Goal: Check status: Check status

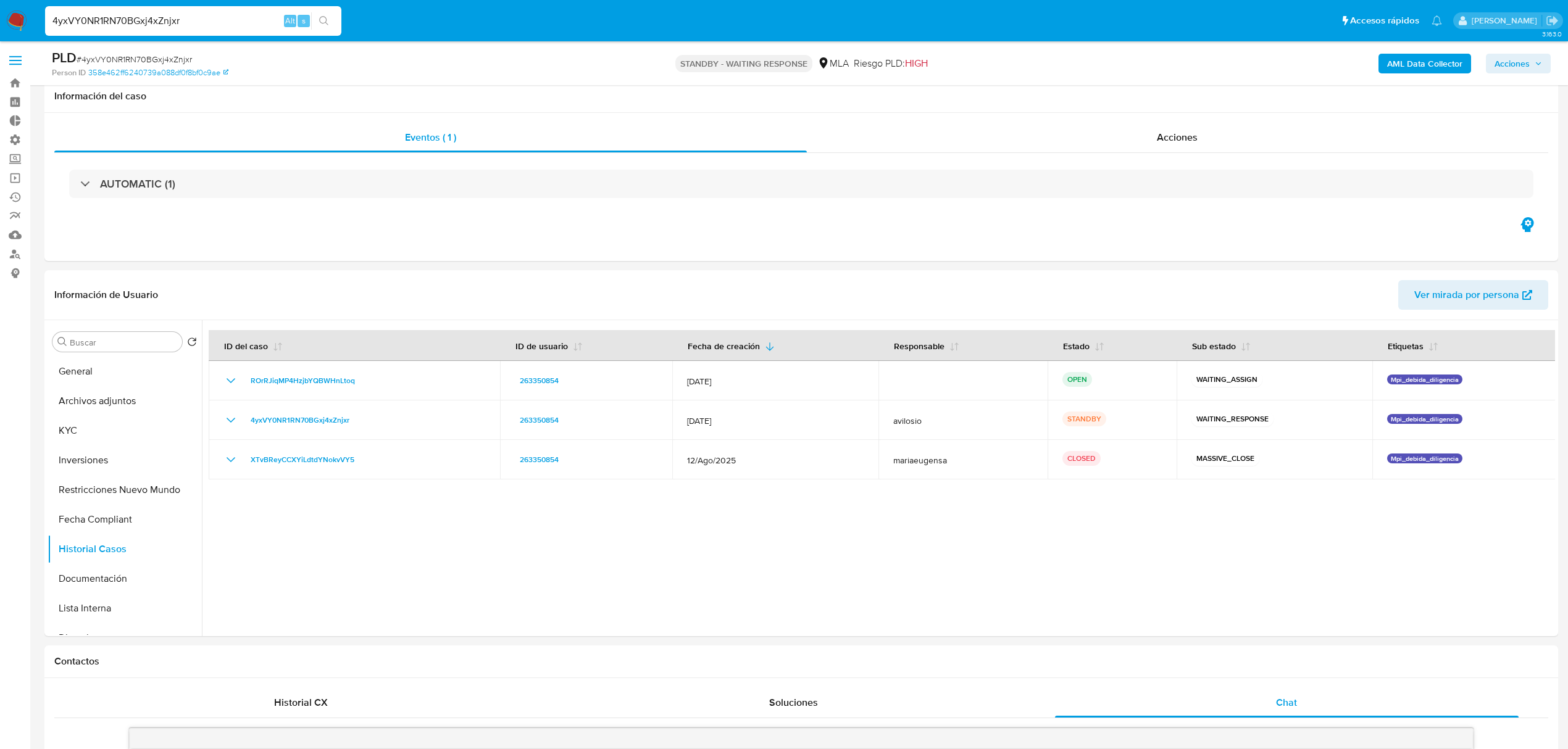
select select "10"
click at [164, 20] on input "4yxVY0NR1RN70BGxj4xZnjxr" at bounding box center [193, 20] width 297 height 16
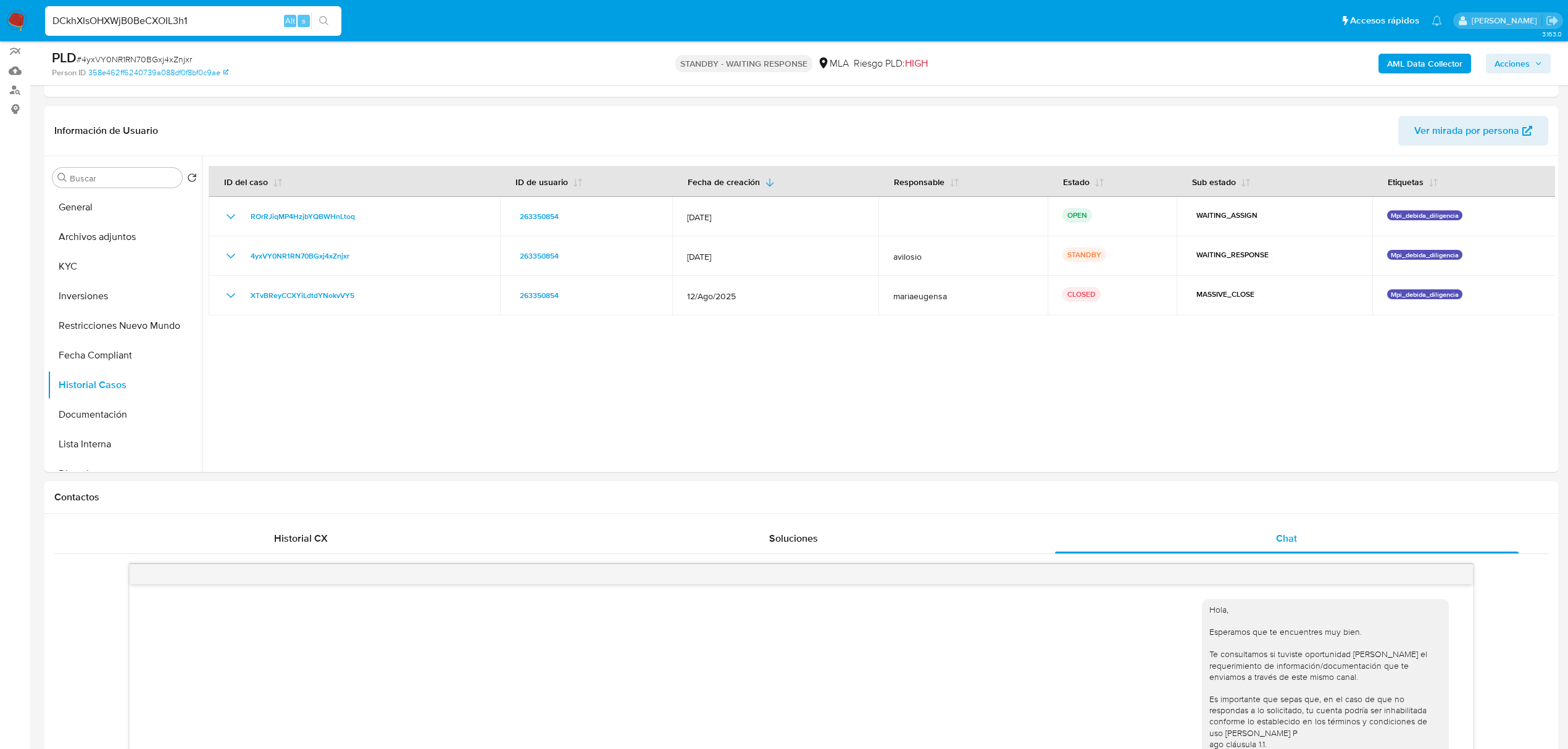
type input "DCkhXIsOHXWjB0BeCXOIL3h1"
click at [22, 14] on img at bounding box center [17, 21] width 21 height 21
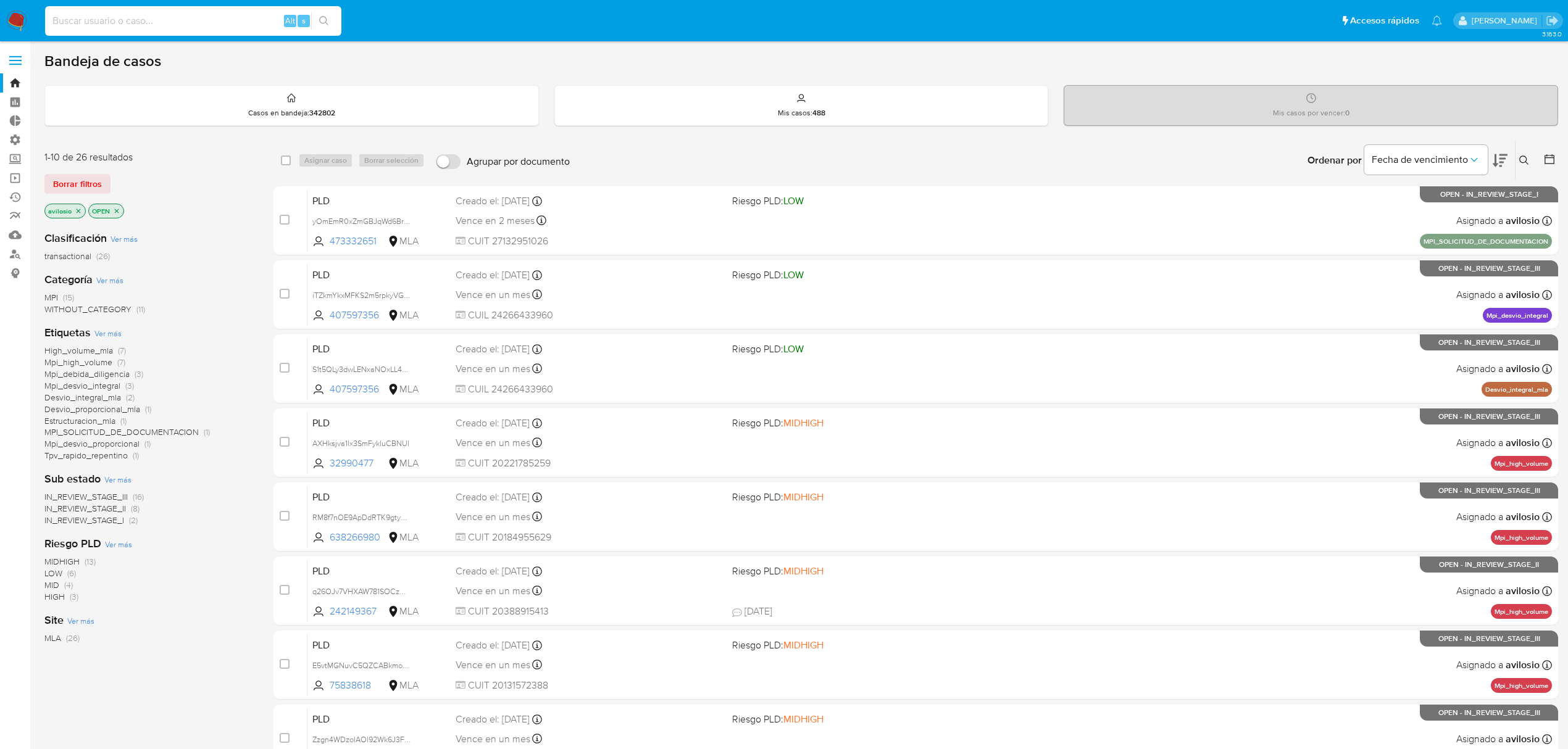
click at [210, 25] on input at bounding box center [193, 20] width 297 height 16
paste input "DCkhXIsOHXWjB0BeCXOIL3h1"
type input "DCkhXIsOHXWjB0BeCXOIL3h1"
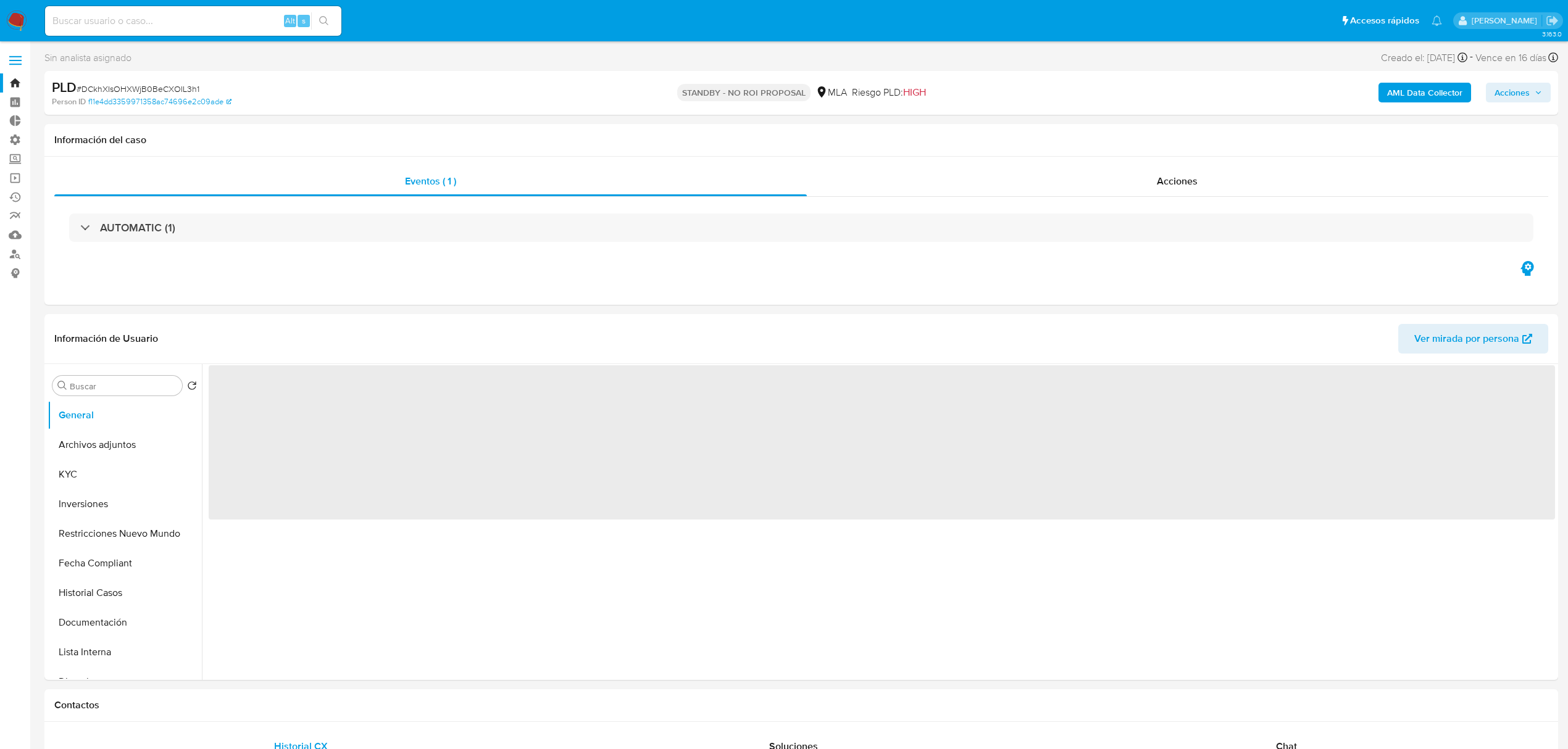
select select "10"
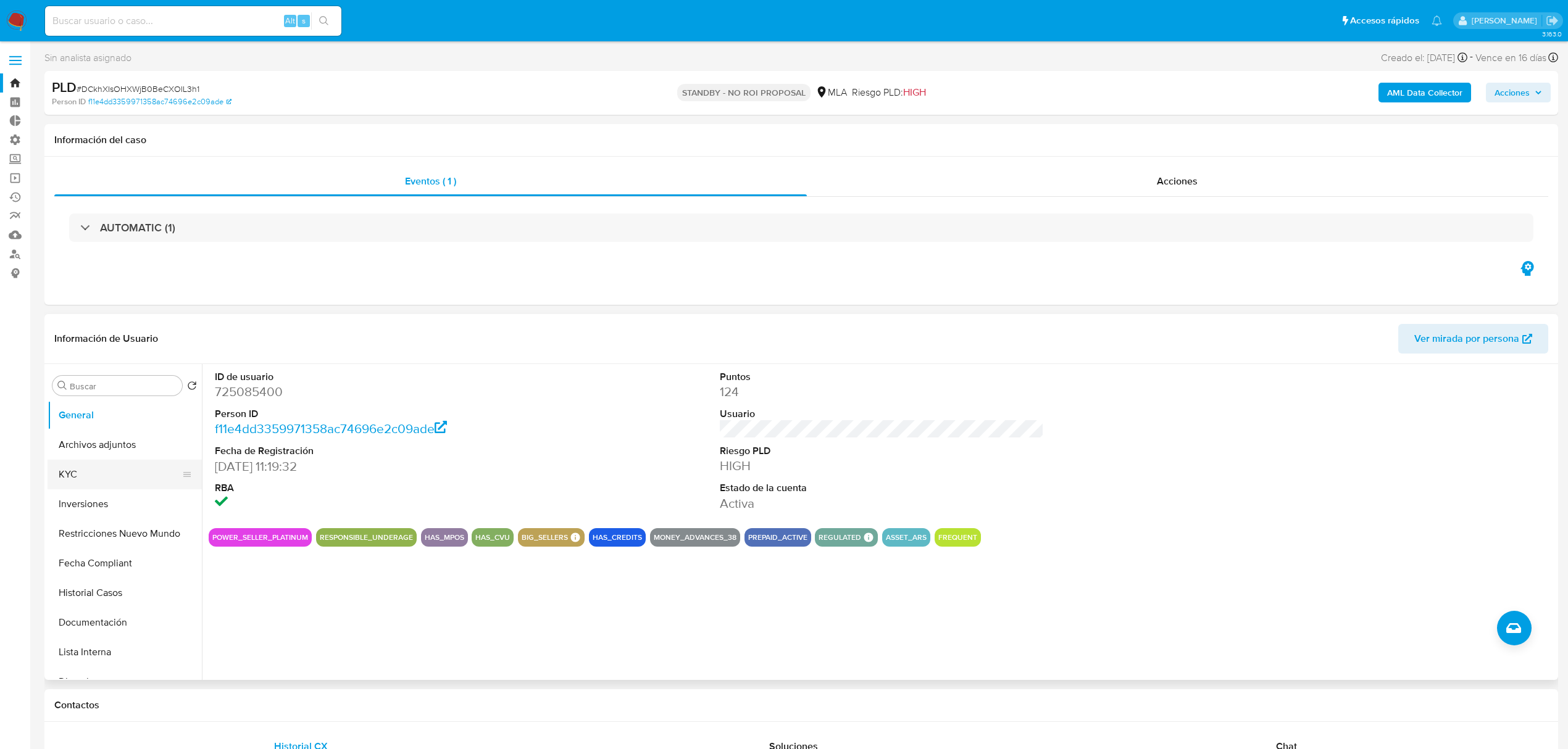
click at [74, 468] on button "KYC" at bounding box center [120, 474] width 144 height 29
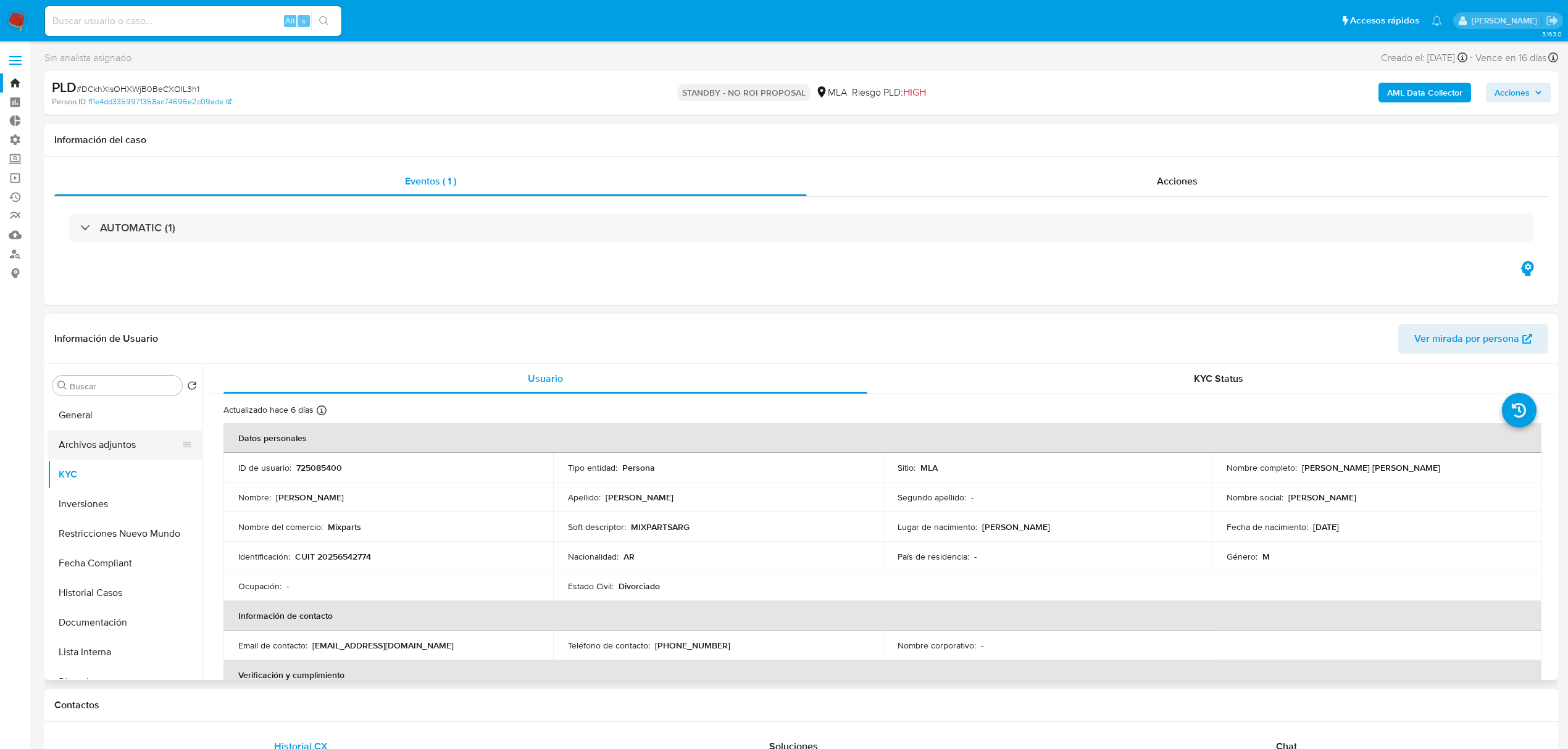
click at [82, 450] on button "Archivos adjuntos" at bounding box center [120, 445] width 144 height 29
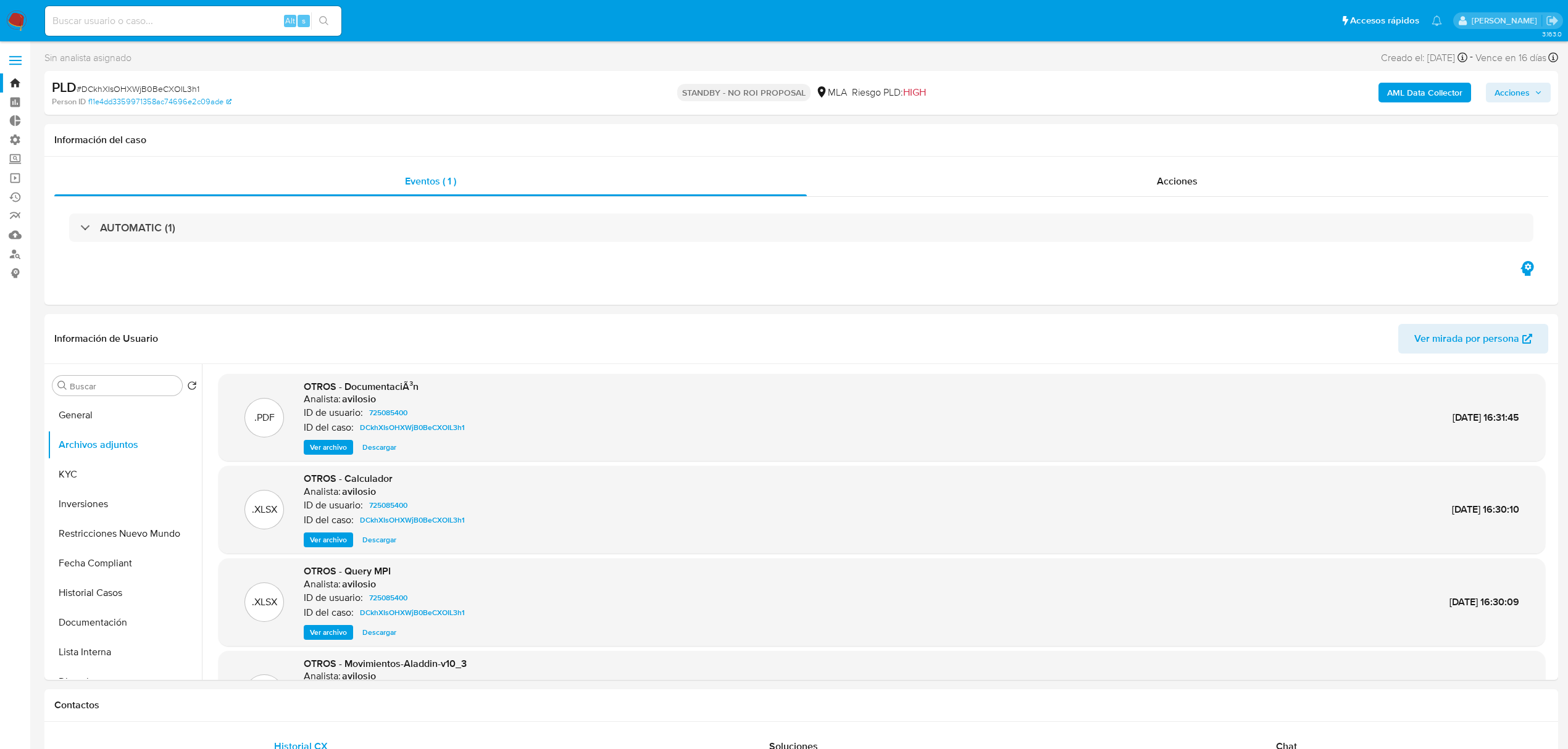
click at [1524, 88] on span "Acciones" at bounding box center [1512, 93] width 35 height 20
click at [788, 290] on div "Eventos ( 1 ) Acciones AUTOMATIC (1)" at bounding box center [801, 231] width 1513 height 148
click at [99, 593] on button "Historial Casos" at bounding box center [120, 593] width 144 height 29
